Goal: Task Accomplishment & Management: Complete application form

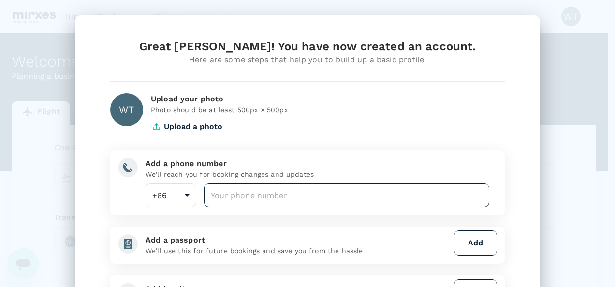
drag, startPoint x: 271, startPoint y: 192, endPoint x: 280, endPoint y: 186, distance: 11.8
click at [271, 192] on input "number" at bounding box center [346, 195] width 285 height 24
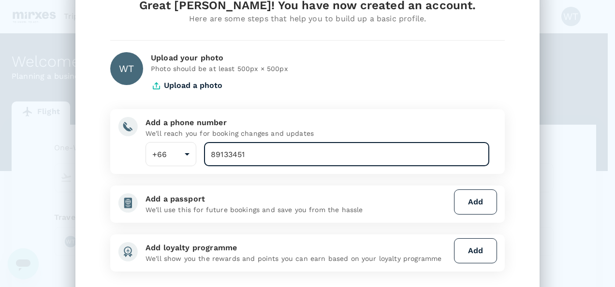
scroll to position [132, 0]
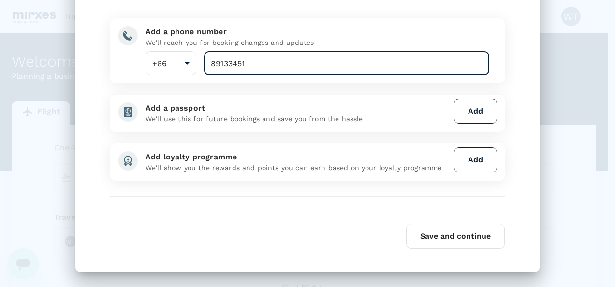
type input "89133451"
click at [469, 160] on button "Add" at bounding box center [475, 159] width 43 height 25
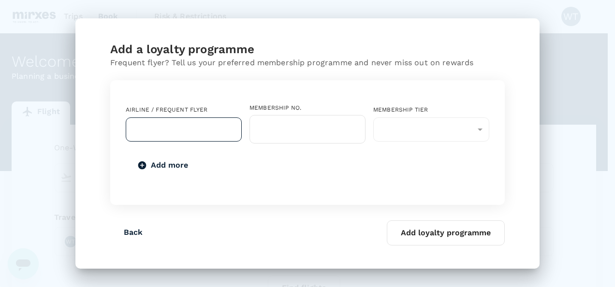
click at [153, 128] on input "text" at bounding box center [176, 129] width 93 height 18
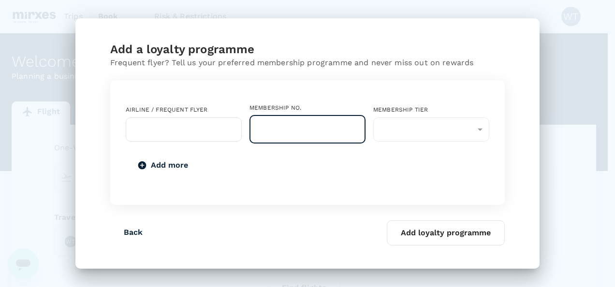
click at [304, 130] on input "text" at bounding box center [307, 129] width 116 height 29
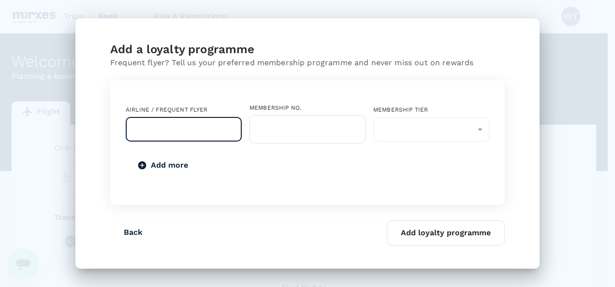
click at [144, 125] on input "text" at bounding box center [176, 129] width 93 height 18
click at [175, 123] on input "text" at bounding box center [176, 129] width 93 height 18
type input "f"
click at [182, 125] on input "f" at bounding box center [176, 129] width 93 height 18
type input "SQ"
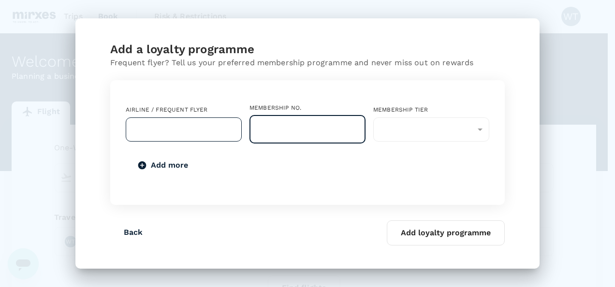
click at [182, 126] on input "text" at bounding box center [176, 129] width 93 height 18
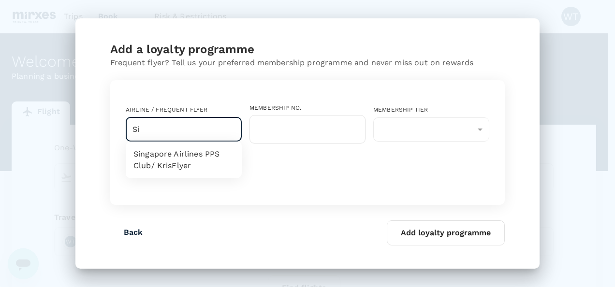
type input "S"
click at [170, 162] on li "Singapore Airlines PPS Club/ KrisFlyer" at bounding box center [184, 160] width 116 height 29
type input "Singapore Airlines PPS Club/ KrisFlyer"
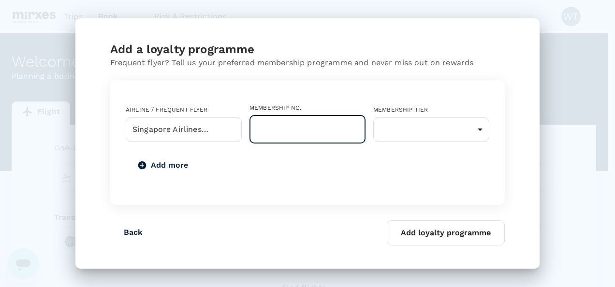
click at [339, 139] on input "text" at bounding box center [307, 129] width 116 height 29
type input "8819067905"
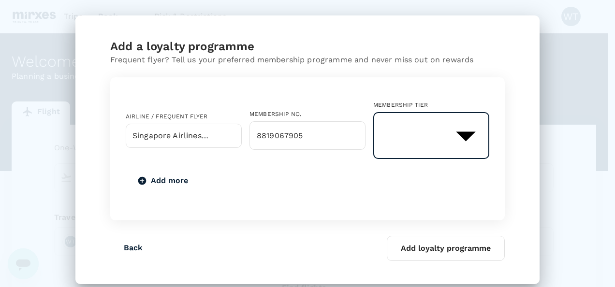
click at [418, 128] on body "Trips Book Risk & Restrictions WT Welcome , [PERSON_NAME] . Planning a business…" at bounding box center [307, 198] width 615 height 396
click at [437, 177] on li "KrisFlyer Elite Silver" at bounding box center [431, 173] width 116 height 17
type input "8"
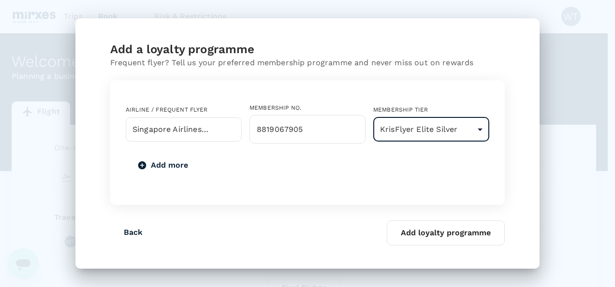
click at [442, 234] on button "Add loyalty programme" at bounding box center [446, 232] width 118 height 25
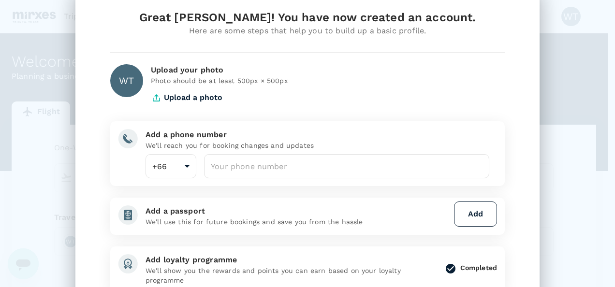
scroll to position [48, 0]
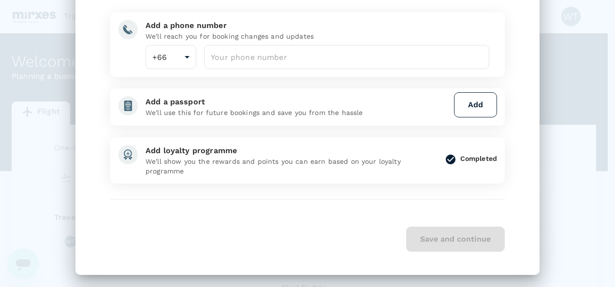
scroll to position [141, 0]
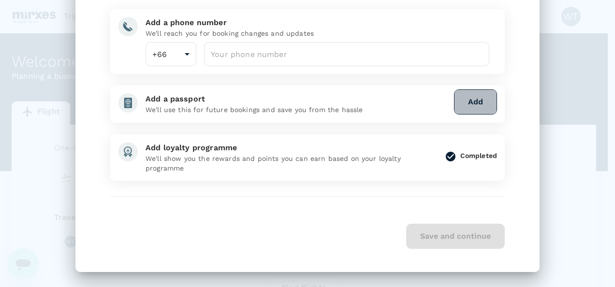
click at [466, 102] on button "Add" at bounding box center [475, 101] width 43 height 25
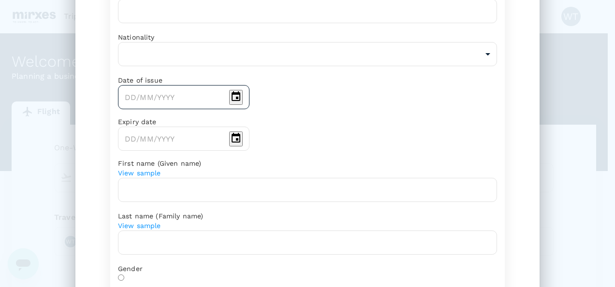
scroll to position [44, 0]
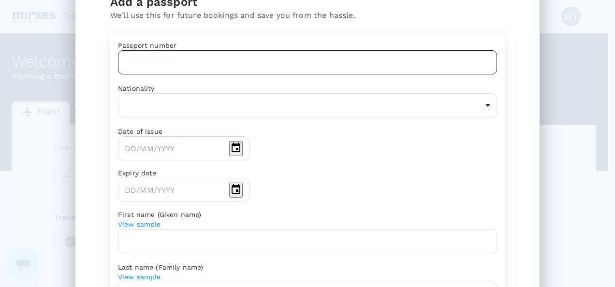
click at [165, 74] on input "text" at bounding box center [307, 62] width 379 height 24
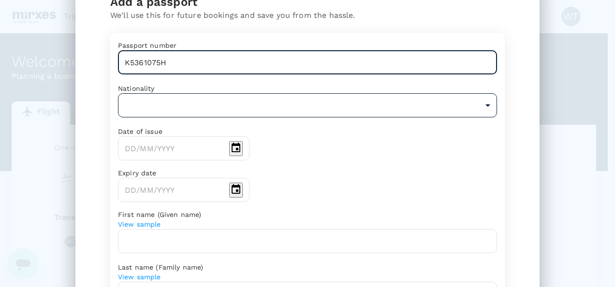
type input "K5361075H"
click at [164, 119] on body "Trips Book Risk & Restrictions WT Welcome , [PERSON_NAME] . Planning a business…" at bounding box center [307, 198] width 615 height 396
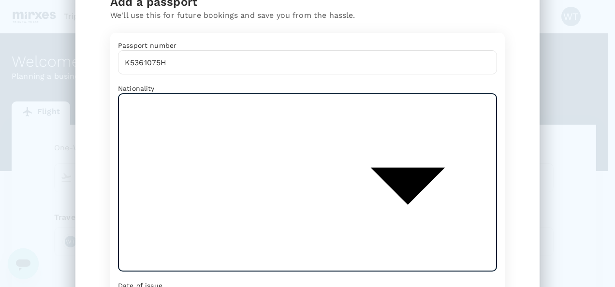
scroll to position [3304, 0]
type input "SG"
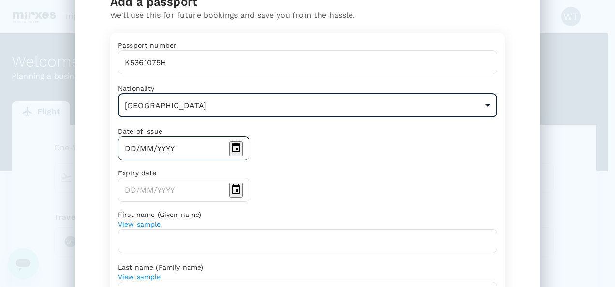
click at [171, 161] on input "DD/MM/YYYY" at bounding box center [171, 148] width 107 height 24
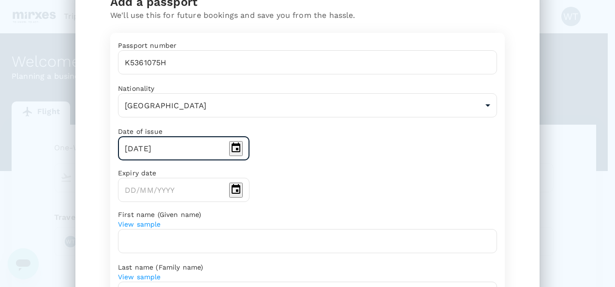
type input "[DATE]"
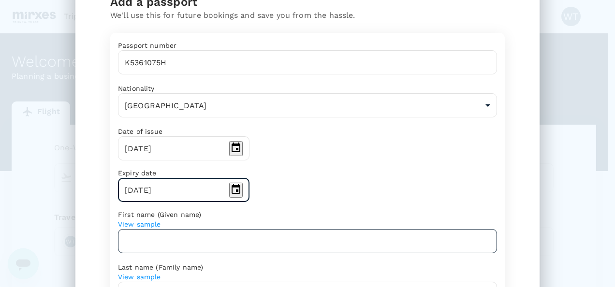
type input "[DATE]"
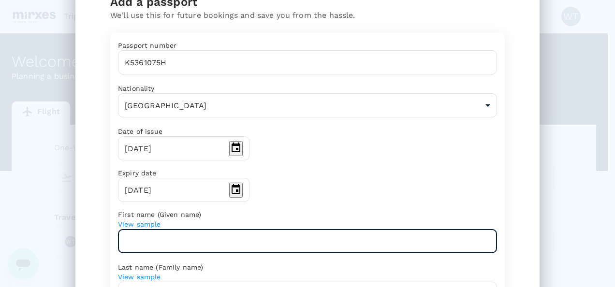
click at [189, 250] on input "text" at bounding box center [307, 241] width 379 height 24
click at [209, 253] on input "text" at bounding box center [307, 241] width 379 height 24
click at [202, 253] on input "text" at bounding box center [307, 241] width 379 height 24
type input "[PERSON_NAME]"
type input "TAN"
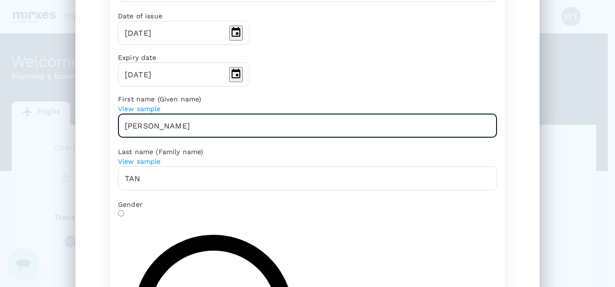
scroll to position [190, 0]
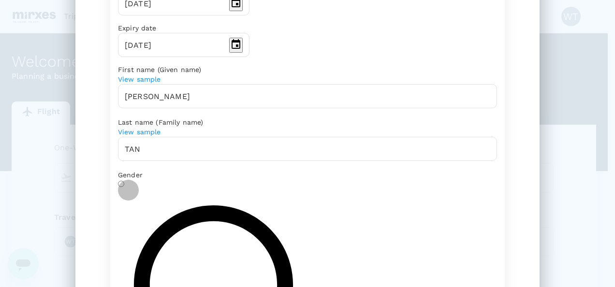
radio input "true"
type input "[DATE]"
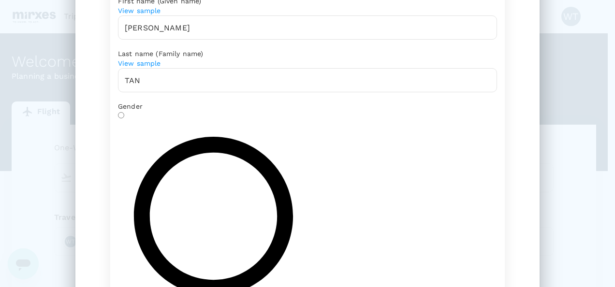
scroll to position [262, 0]
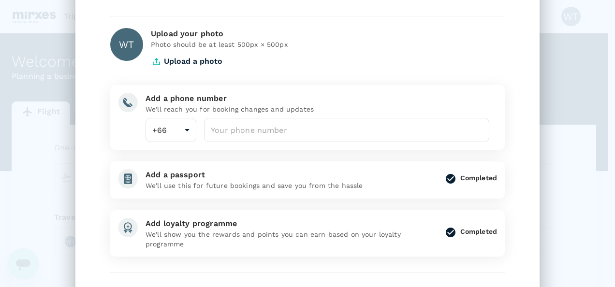
scroll to position [44, 0]
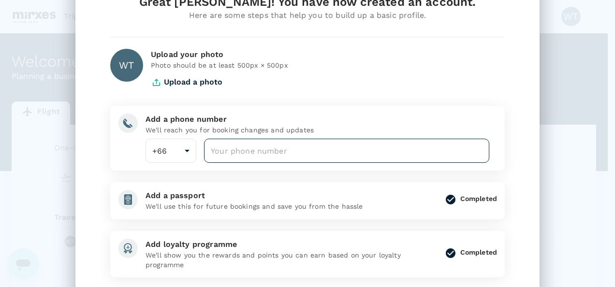
click at [244, 155] on input "number" at bounding box center [346, 151] width 285 height 24
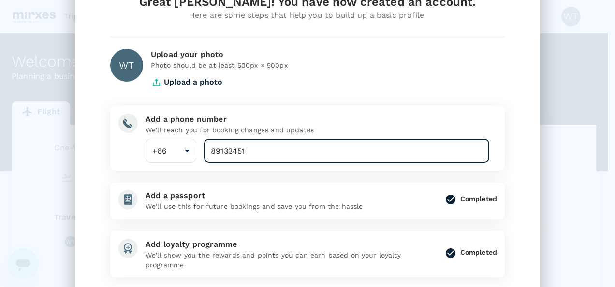
type input "89133451"
click at [371, 92] on div "Upload your photo Photo should be at least 500px × 500px Upload a photo" at bounding box center [324, 67] width 362 height 53
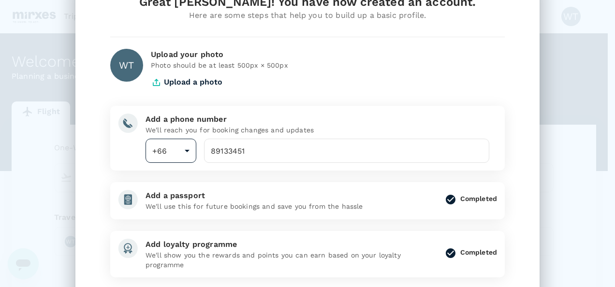
click at [171, 148] on body "Trips Book Risk & Restrictions WT Welcome , [PERSON_NAME] . Planning a business…" at bounding box center [307, 198] width 615 height 396
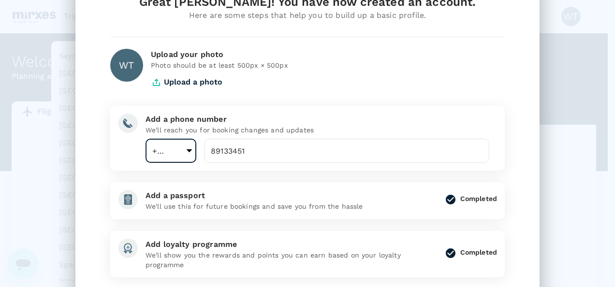
scroll to position [3203, 0]
click at [92, 278] on li "[GEOGRAPHIC_DATA] (+65)" at bounding box center [194, 279] width 286 height 17
type input "65"
click at [514, 132] on div "Great [PERSON_NAME]! You have now created an account. Here are some steps that …" at bounding box center [307, 170] width 464 height 398
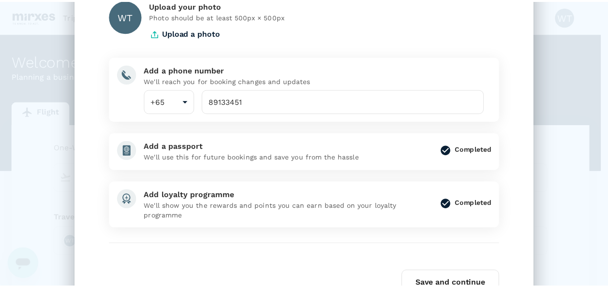
scroll to position [141, 0]
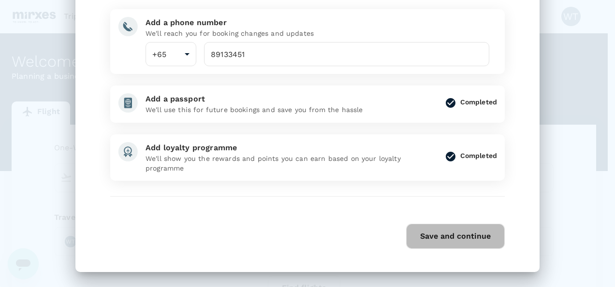
click at [451, 236] on button "Save and continue" at bounding box center [455, 236] width 99 height 25
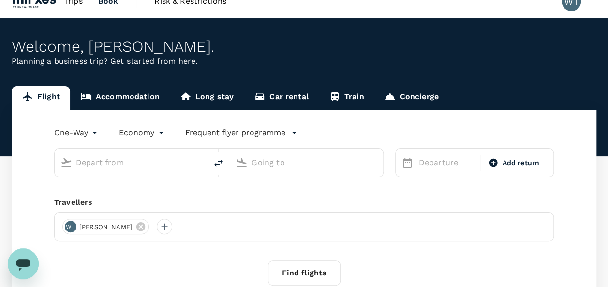
scroll to position [0, 0]
